Goal: Task Accomplishment & Management: Manage account settings

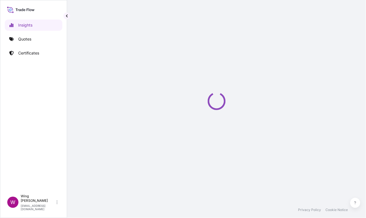
select select "2025"
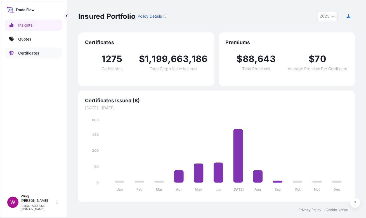
click at [24, 50] on link "Certificates" at bounding box center [34, 53] width 58 height 11
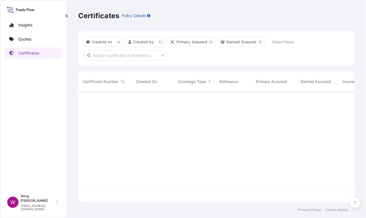
scroll to position [108, 271]
click at [126, 57] on input "text" at bounding box center [126, 55] width 84 height 10
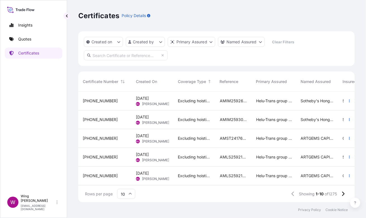
click at [101, 58] on input "text" at bounding box center [126, 55] width 84 height 10
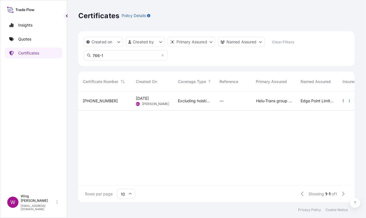
type input "766-1"
click at [106, 101] on div "[PHONE_NUMBER]" at bounding box center [105, 101] width 44 height 6
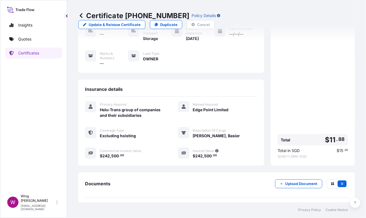
scroll to position [68, 0]
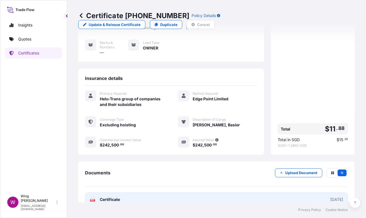
click at [94, 200] on text "PDF" at bounding box center [93, 201] width 4 height 2
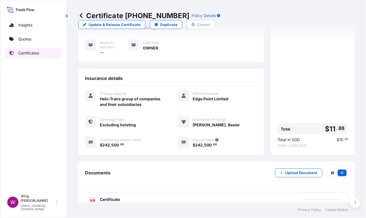
click at [32, 54] on p "Certificates" at bounding box center [28, 53] width 21 height 6
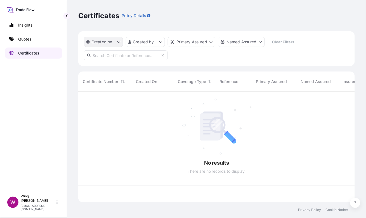
scroll to position [108, 271]
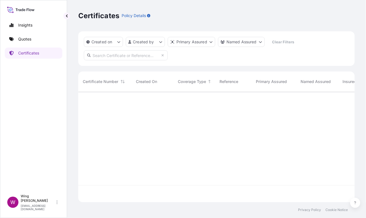
click at [111, 53] on input "text" at bounding box center [126, 55] width 84 height 10
paste input "[PHONE_NUMBER]"
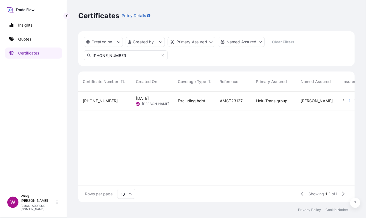
type input "[PHONE_NUMBER]"
click at [117, 103] on div "[PHONE_NUMBER]" at bounding box center [105, 101] width 44 height 6
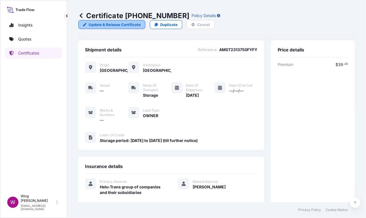
click at [141, 22] on p "Update & Reissue Certificate" at bounding box center [115, 25] width 52 height 6
select select "STORAGE"
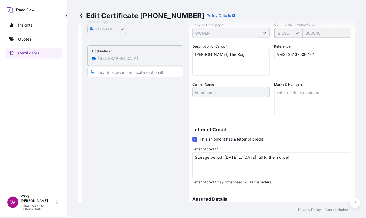
scroll to position [112, 0]
